Goal: Task Accomplishment & Management: Manage account settings

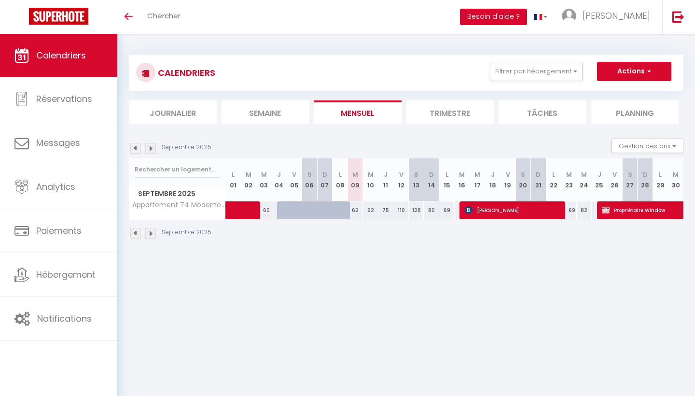
click at [149, 146] on img at bounding box center [150, 148] width 11 height 11
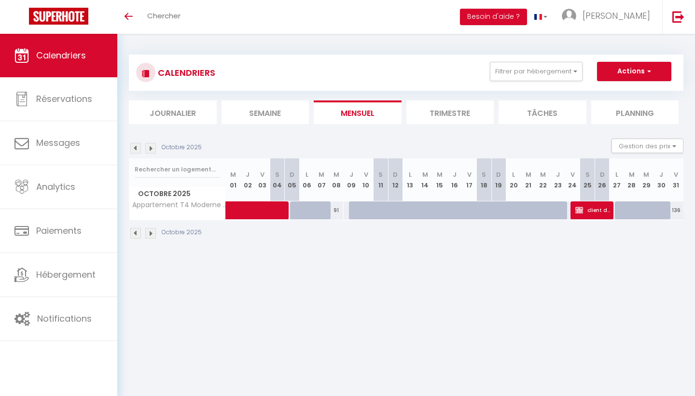
click at [136, 145] on img at bounding box center [135, 148] width 11 height 11
select select
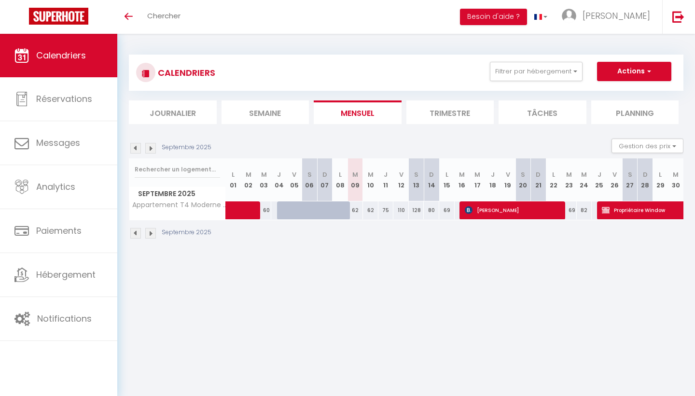
click at [282, 209] on div at bounding box center [284, 210] width 15 height 18
type input "101"
select select "1"
type input "Jeu 04 Septembre 2025"
type input "Ven 05 Septembre 2025"
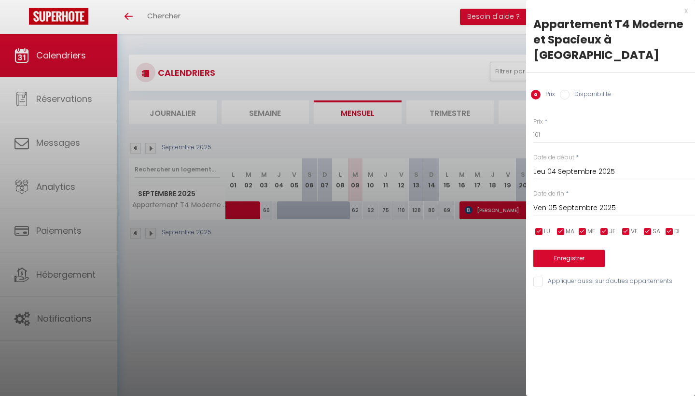
click at [563, 90] on input "Disponibilité" at bounding box center [565, 95] width 10 height 10
radio input "true"
radio input "false"
click at [557, 203] on input "Ven 05 Septembre 2025" at bounding box center [614, 209] width 162 height 13
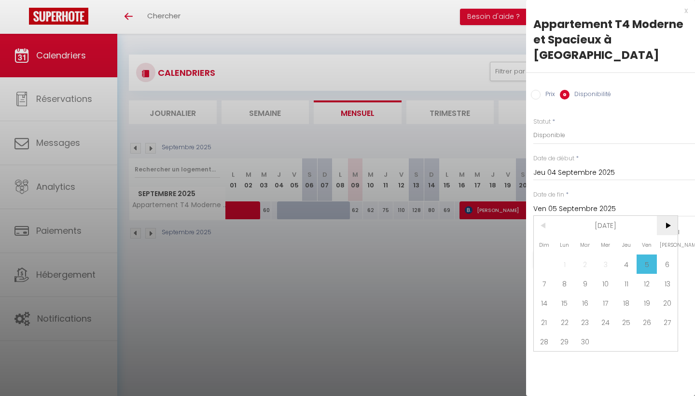
click at [664, 216] on span ">" at bounding box center [667, 225] width 21 height 19
click at [650, 331] on span "31" at bounding box center [646, 340] width 21 height 19
type input "Ven 31 Octobre 2025"
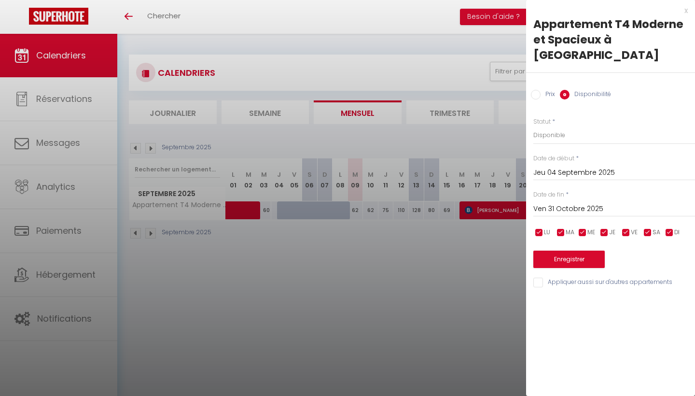
click at [560, 250] on button "Enregistrer" at bounding box center [568, 258] width 71 height 17
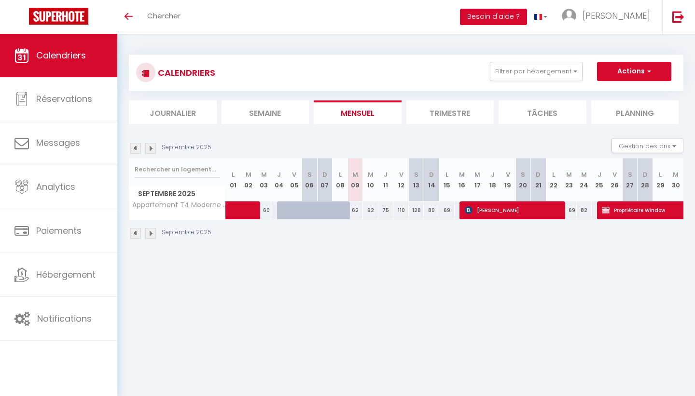
click at [281, 209] on div at bounding box center [284, 210] width 15 height 18
type input "Ven 05 Septembre 2025"
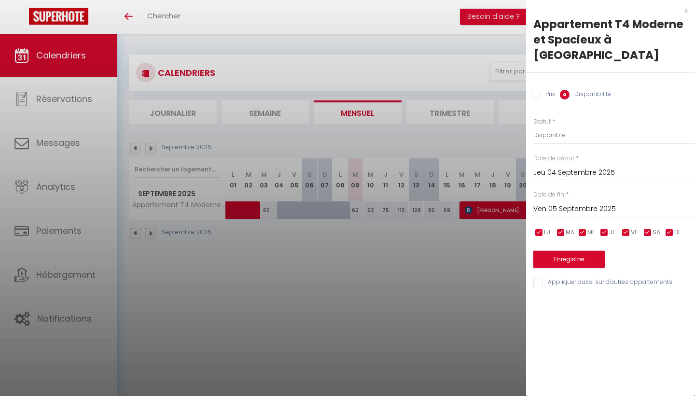
click at [409, 221] on div at bounding box center [347, 198] width 695 height 396
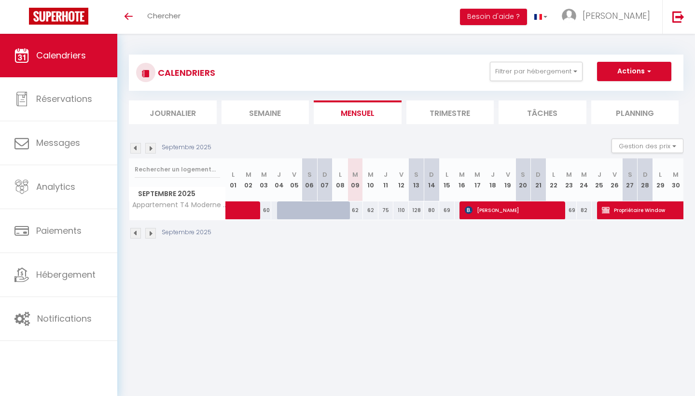
click at [150, 147] on img at bounding box center [150, 148] width 11 height 11
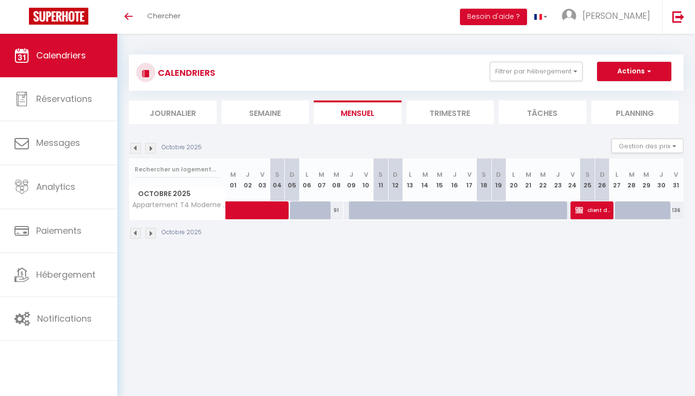
click at [135, 147] on img at bounding box center [135, 148] width 11 height 11
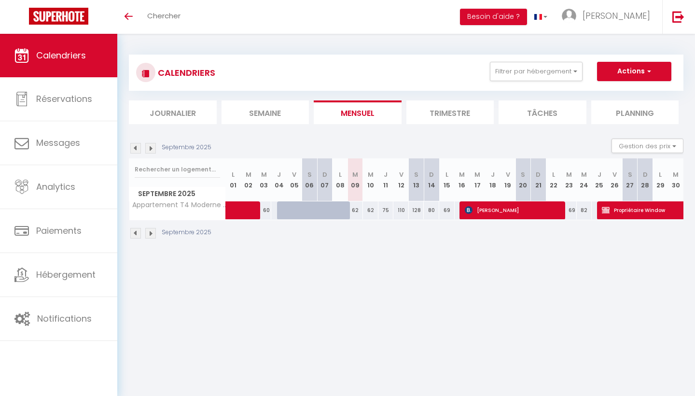
click at [356, 207] on div "62" at bounding box center [354, 210] width 15 height 18
select select "1"
type input "[DATE]"
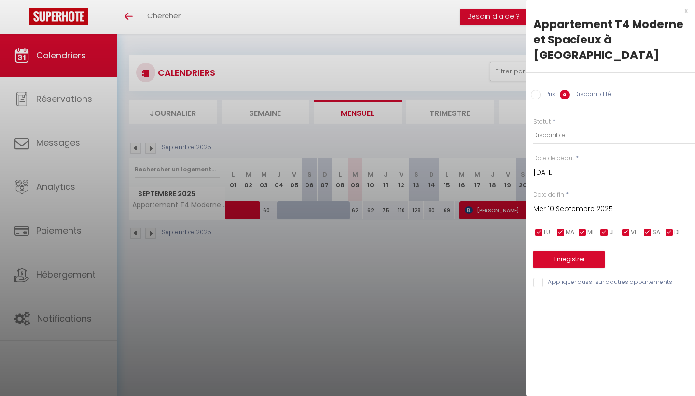
click at [564, 203] on input "Mer 10 Septembre 2025" at bounding box center [614, 209] width 162 height 13
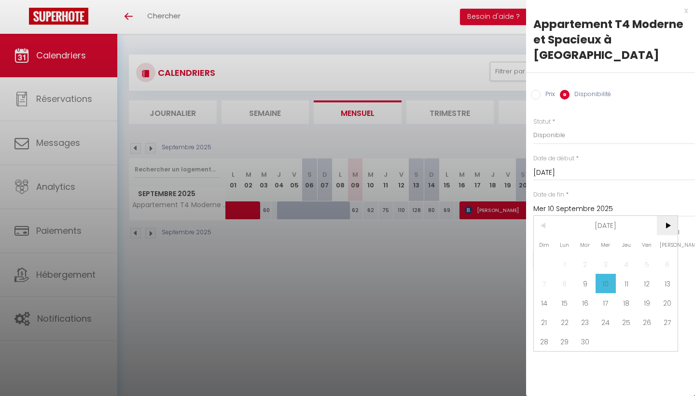
click at [667, 216] on span ">" at bounding box center [667, 225] width 21 height 19
click at [647, 331] on span "31" at bounding box center [646, 340] width 21 height 19
type input "Ven 31 Octobre 2025"
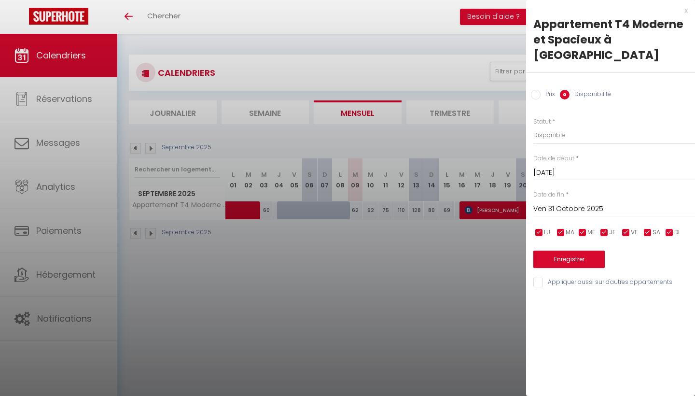
click at [561, 250] on button "Enregistrer" at bounding box center [568, 258] width 71 height 17
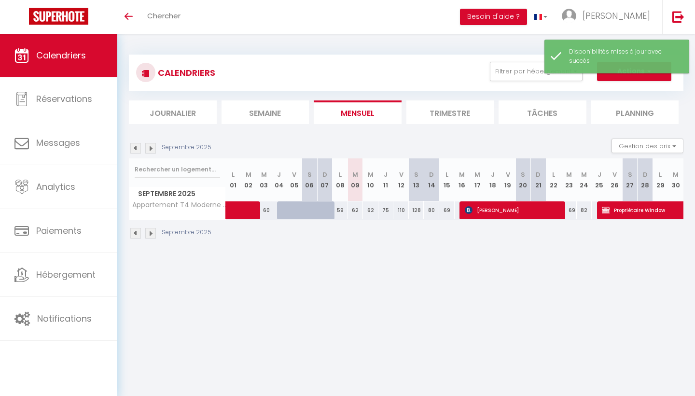
click at [151, 149] on img at bounding box center [150, 148] width 11 height 11
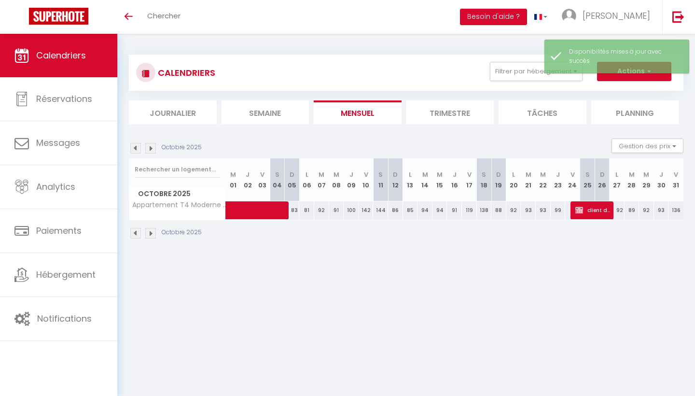
click at [152, 147] on img at bounding box center [150, 148] width 11 height 11
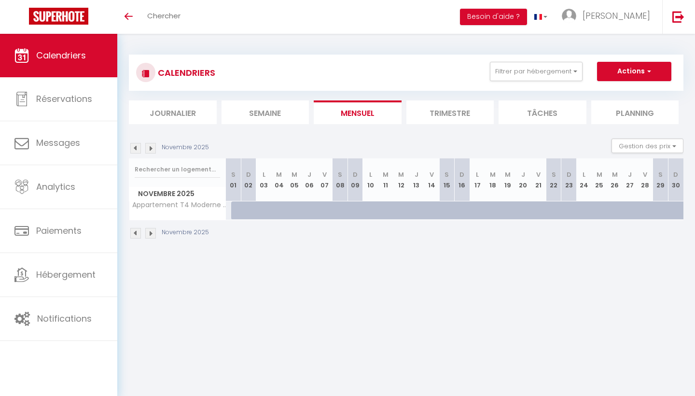
click at [234, 207] on div at bounding box center [238, 210] width 15 height 18
select select "1"
type input "[DATE]"
type input "Dim 02 Novembre 2025"
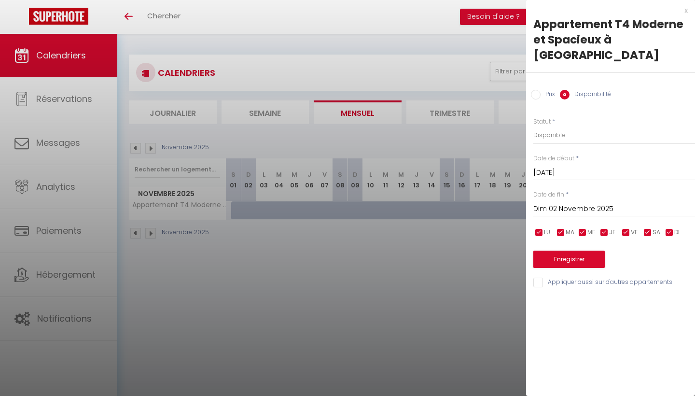
click at [249, 184] on div at bounding box center [347, 198] width 695 height 396
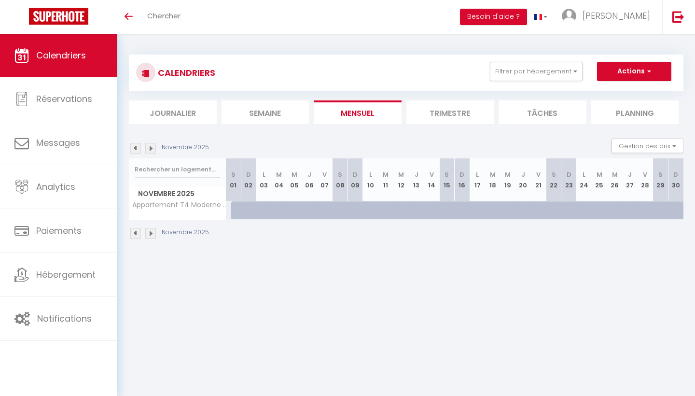
click at [135, 148] on img at bounding box center [135, 148] width 11 height 11
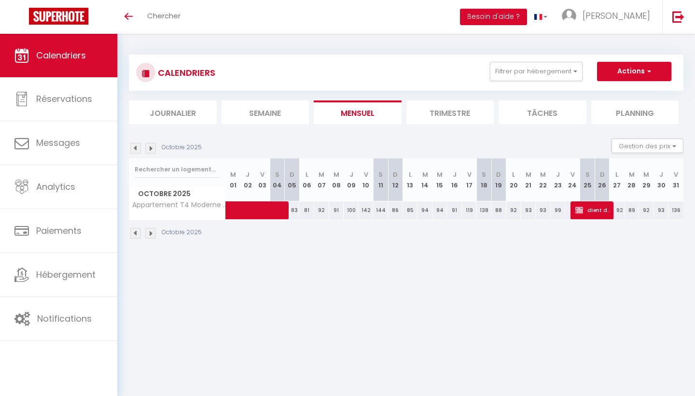
click at [134, 145] on img at bounding box center [135, 148] width 11 height 11
